Goal: Information Seeking & Learning: Check status

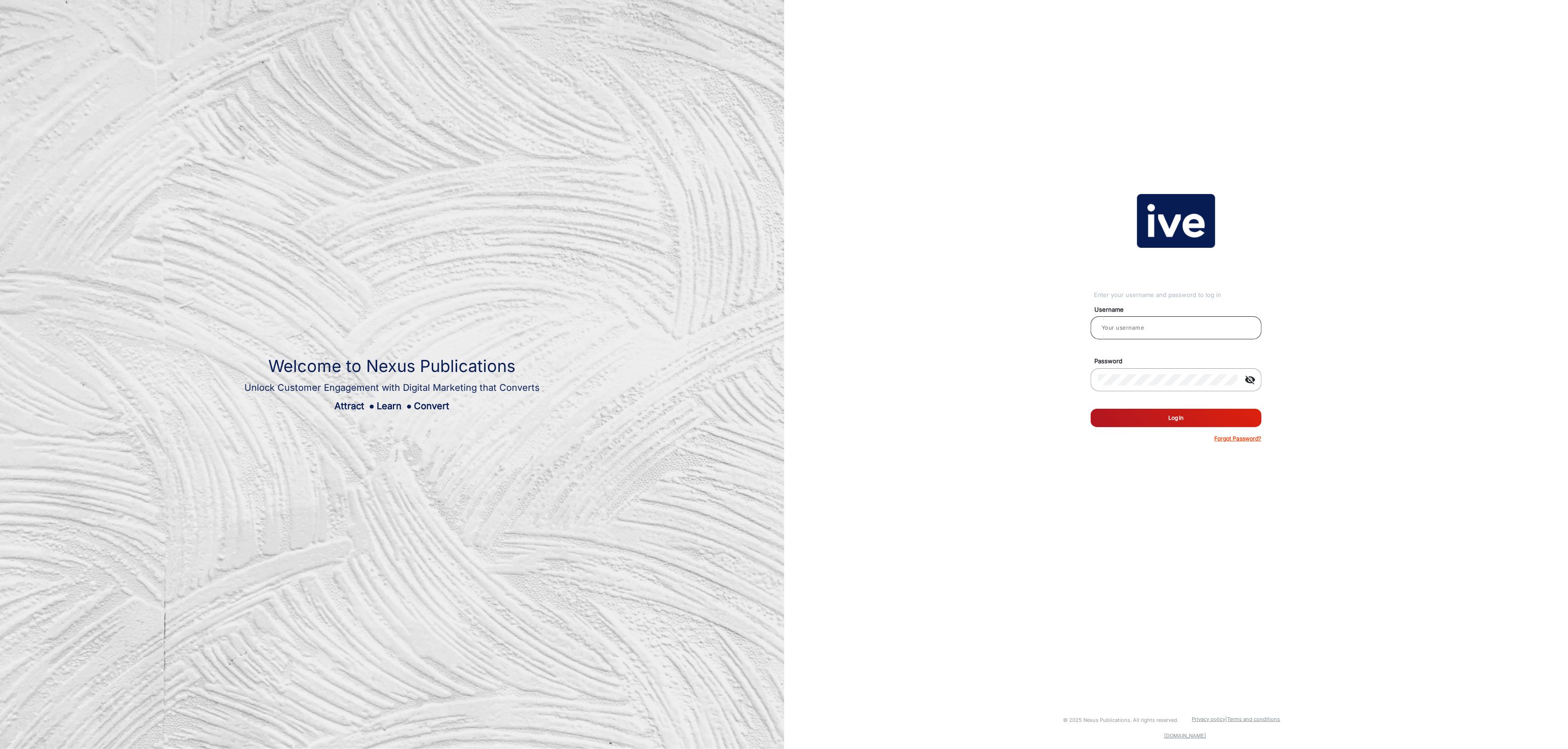
click at [1144, 328] on input "email" at bounding box center [1176, 328] width 156 height 11
type input "[PERSON_NAME]"
click at [1181, 413] on button "Log In" at bounding box center [1176, 418] width 171 height 18
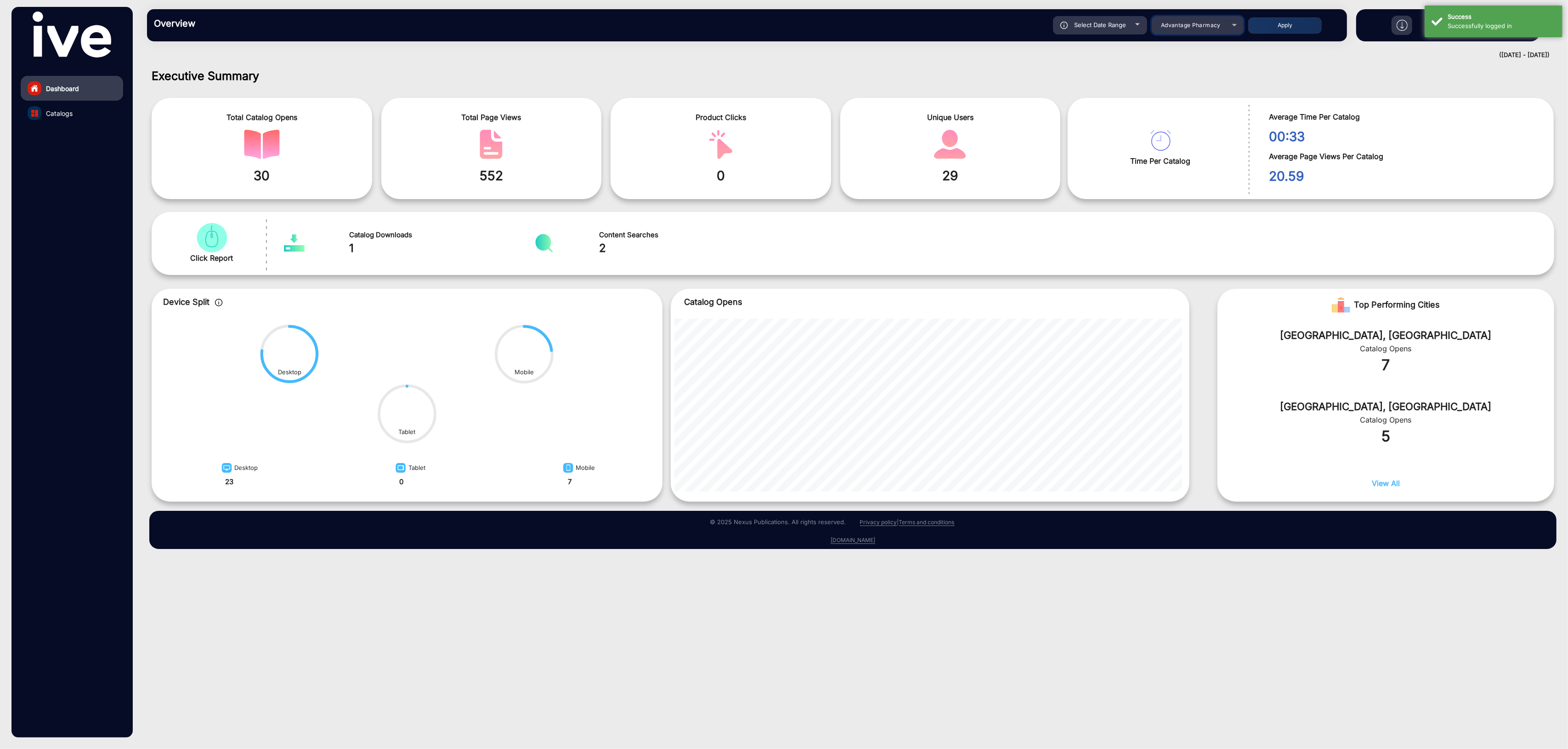
click at [1184, 26] on span "Advantage Pharmacy" at bounding box center [1191, 24] width 60 height 7
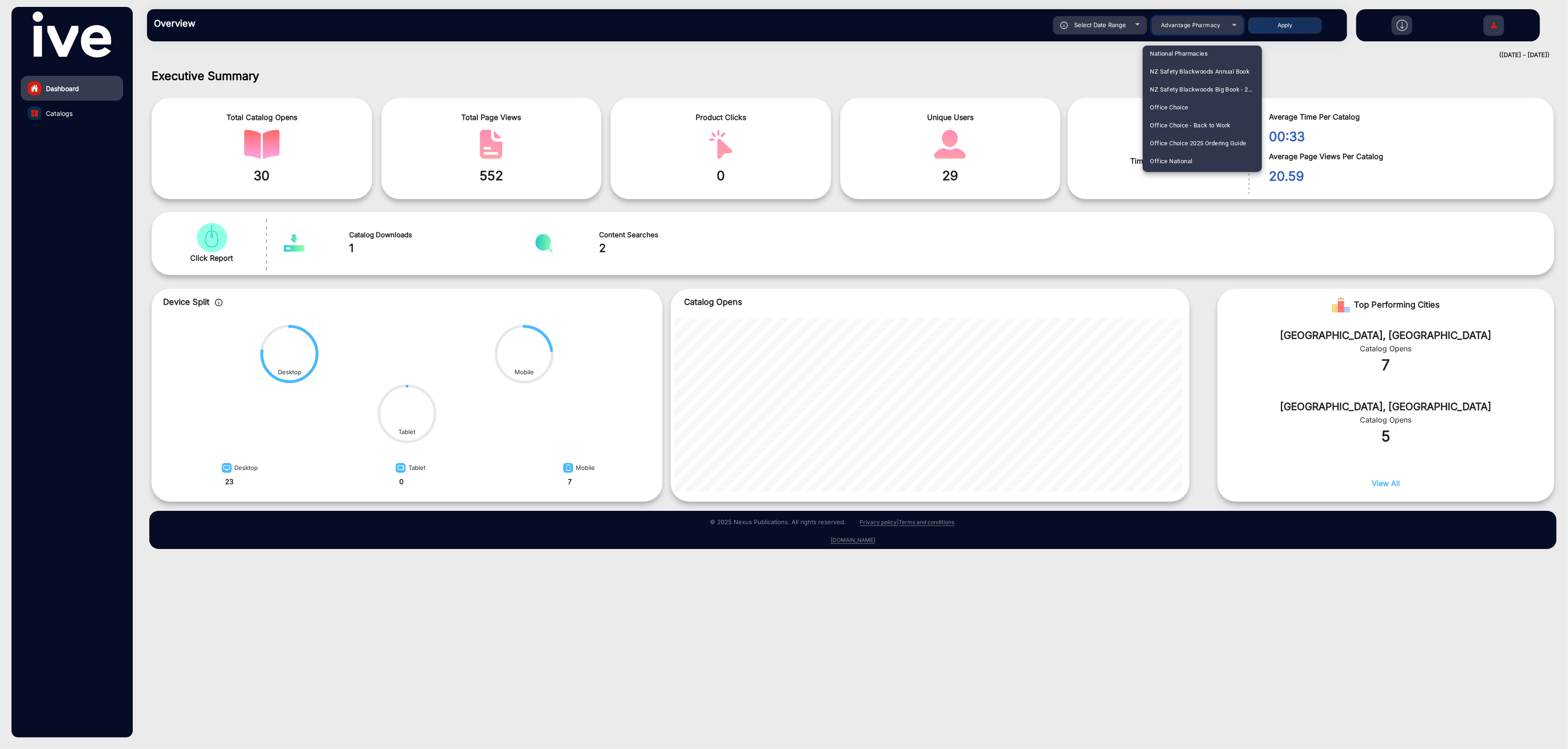
scroll to position [1083, 0]
click at [1191, 91] on span "National Pharmacies" at bounding box center [1178, 86] width 58 height 18
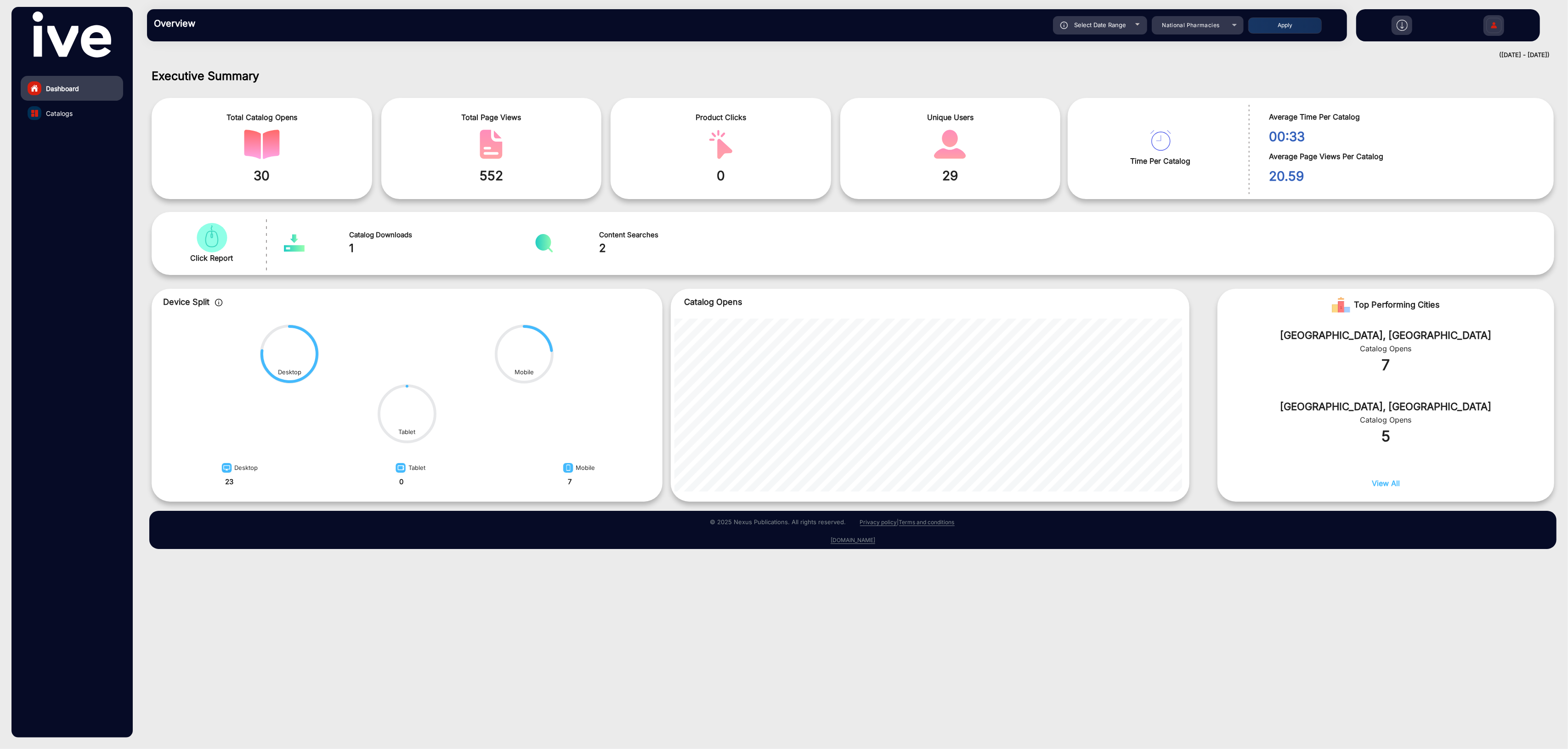
click at [1104, 27] on span "Select Date Range" at bounding box center [1100, 25] width 52 height 7
type input "[DATE]"
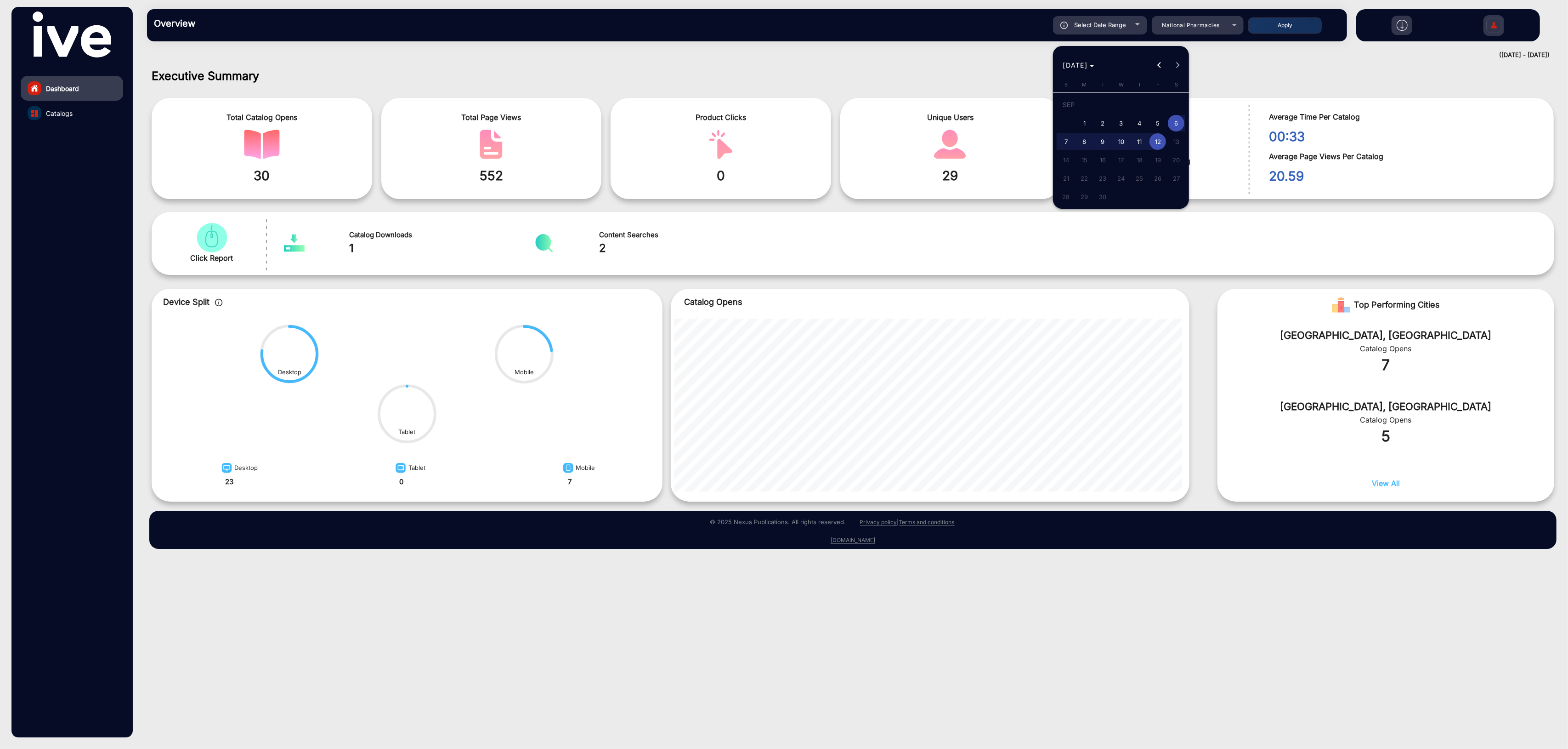
click at [1088, 121] on span "1" at bounding box center [1084, 123] width 16 height 16
type input "[DATE]"
click at [1159, 136] on span "12" at bounding box center [1157, 141] width 16 height 16
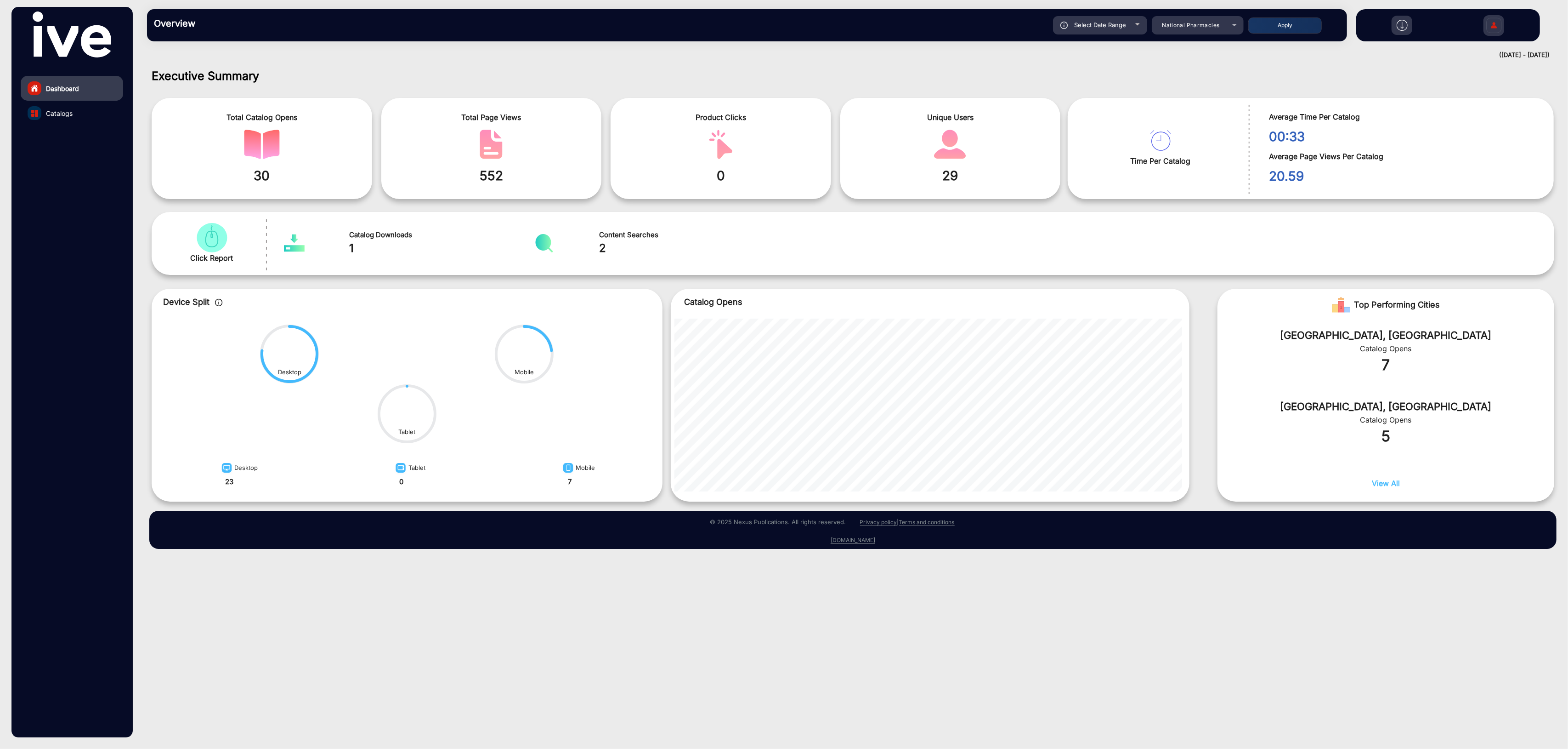
type input "[DATE]"
click at [1297, 27] on button "Apply" at bounding box center [1285, 26] width 74 height 16
type input "[DATE]"
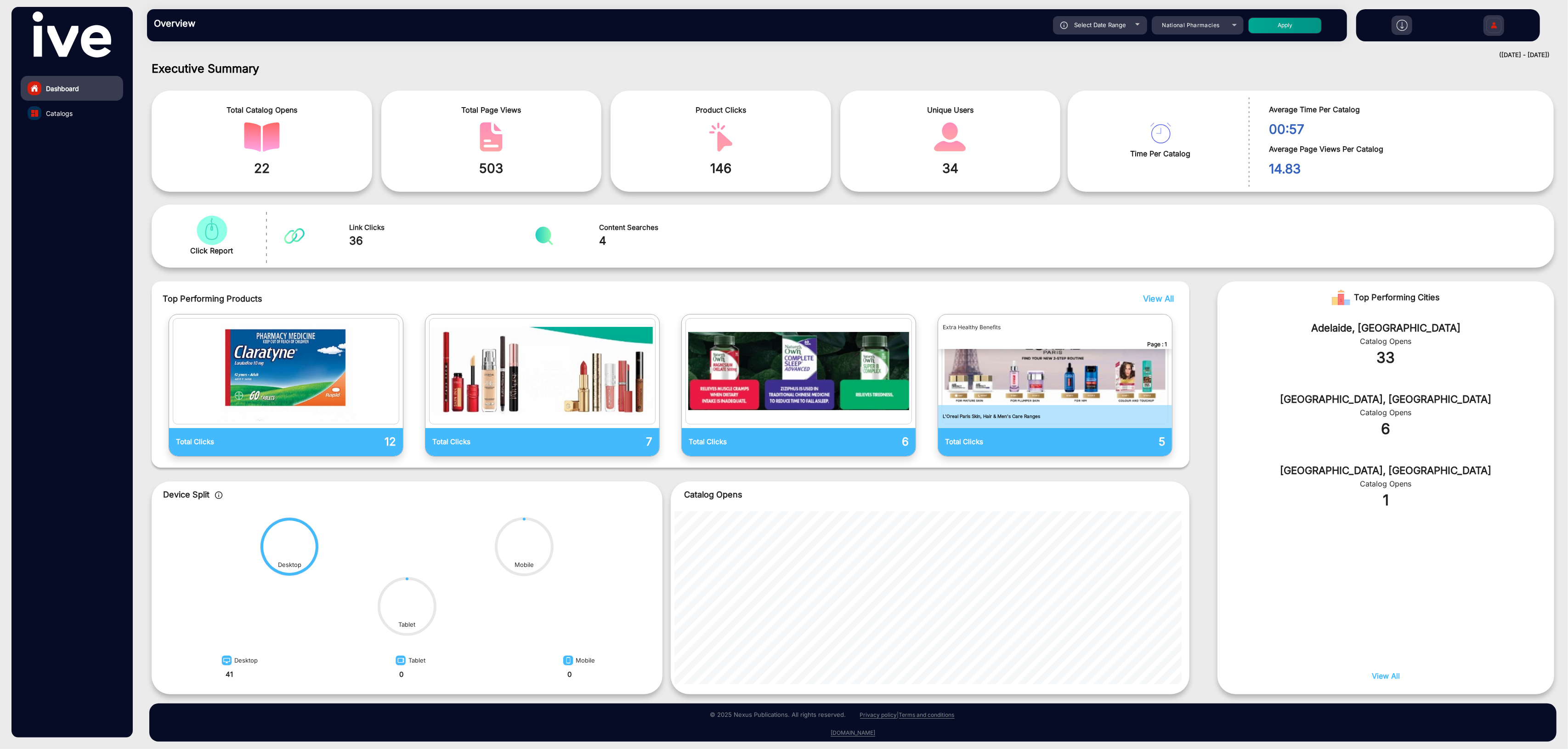
scroll to position [11, 0]
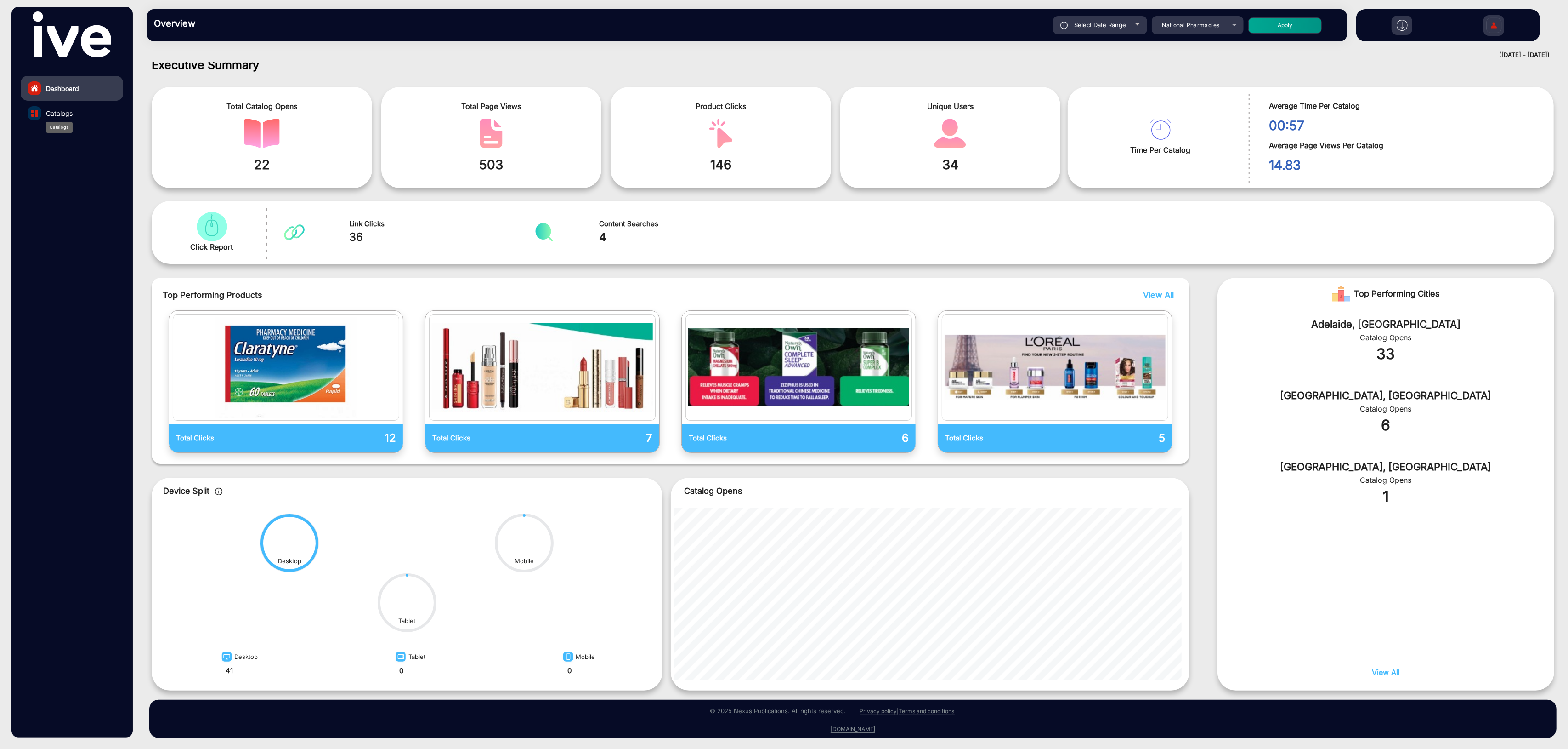
drag, startPoint x: 66, startPoint y: 117, endPoint x: 70, endPoint y: 119, distance: 4.5
click at [70, 122] on div "Catalogs" at bounding box center [59, 127] width 27 height 11
click at [60, 113] on span "Catalogs" at bounding box center [59, 113] width 27 height 10
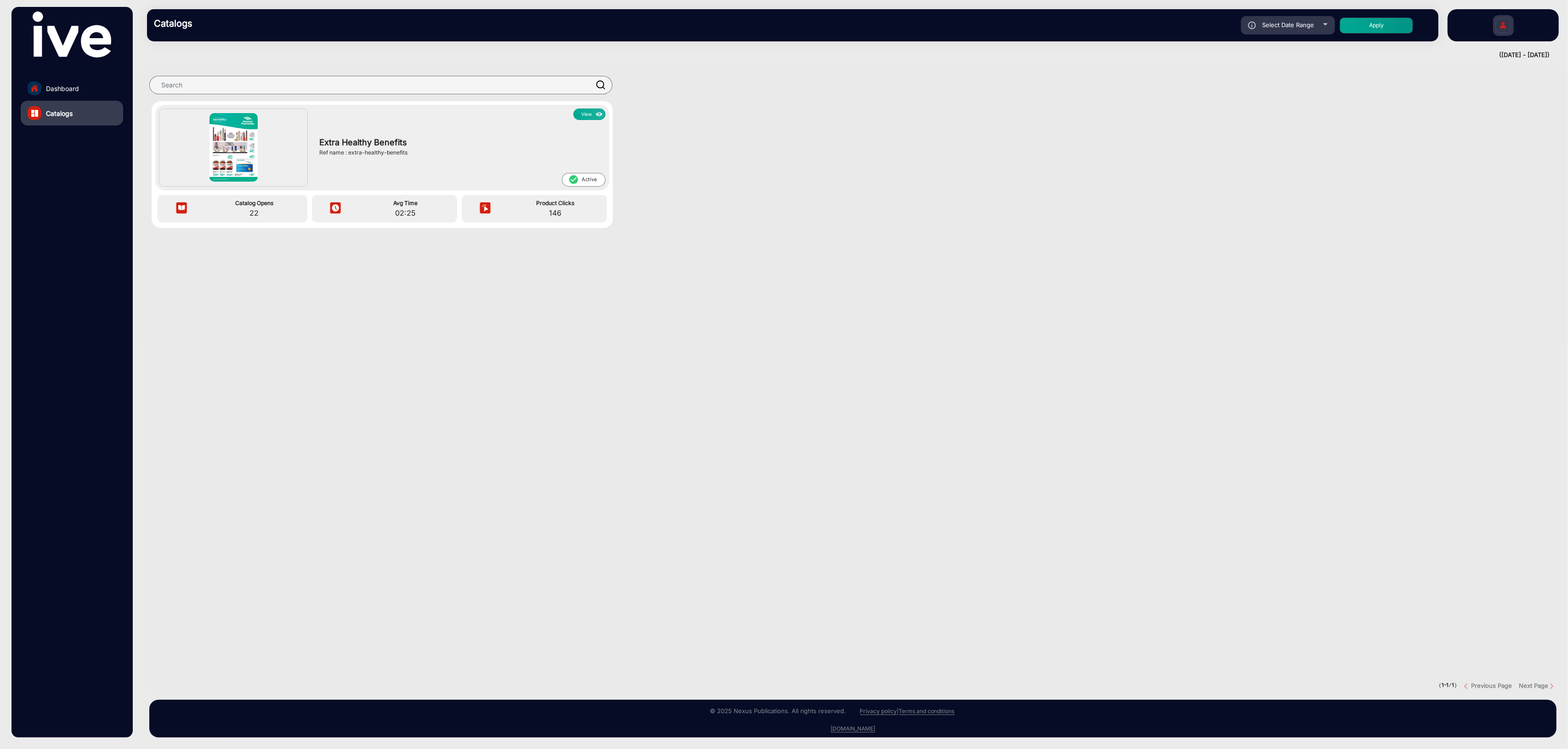
click at [590, 116] on button "View" at bounding box center [589, 114] width 32 height 12
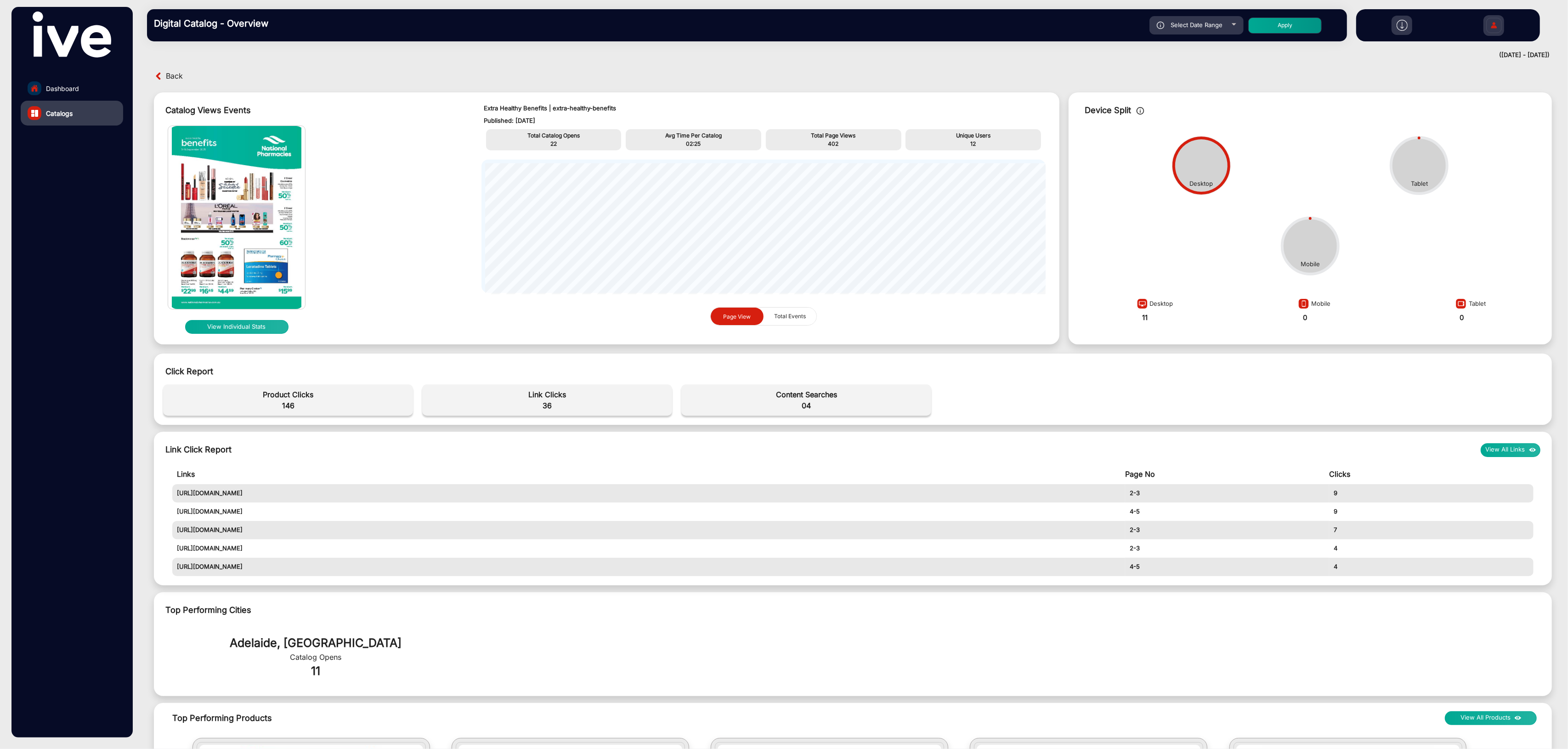
click at [264, 329] on button "View Individual Stats" at bounding box center [237, 326] width 103 height 14
